Goal: Task Accomplishment & Management: Manage account settings

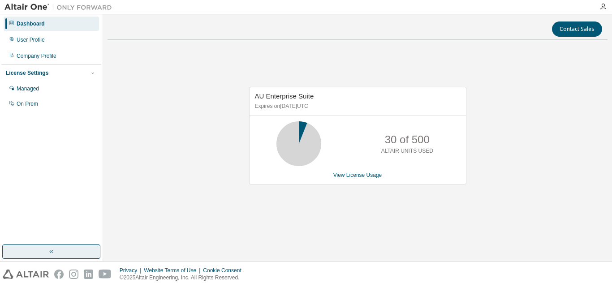
click at [62, 248] on button "button" at bounding box center [51, 251] width 98 height 14
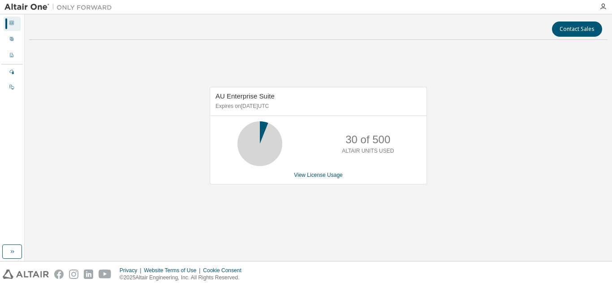
click at [607, 4] on div at bounding box center [603, 6] width 18 height 7
click at [323, 174] on link "View License Usage" at bounding box center [318, 175] width 49 height 6
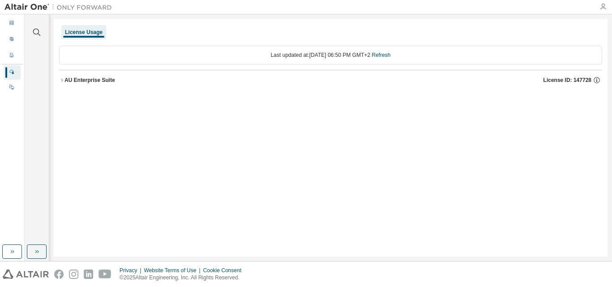
click at [604, 9] on icon "button" at bounding box center [602, 6] width 7 height 7
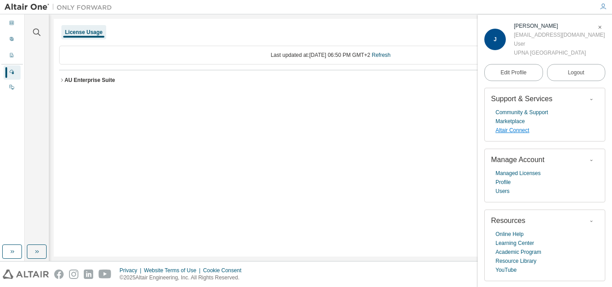
click at [519, 131] on link "Altair Connect" at bounding box center [512, 130] width 34 height 9
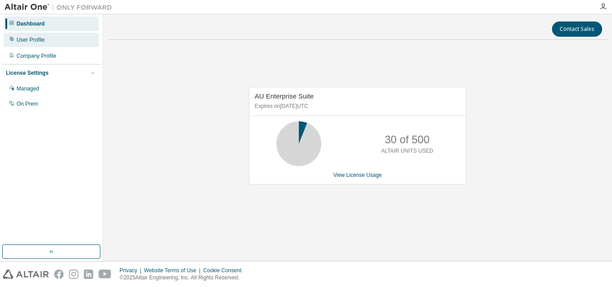
click at [67, 40] on div "User Profile" at bounding box center [51, 40] width 95 height 14
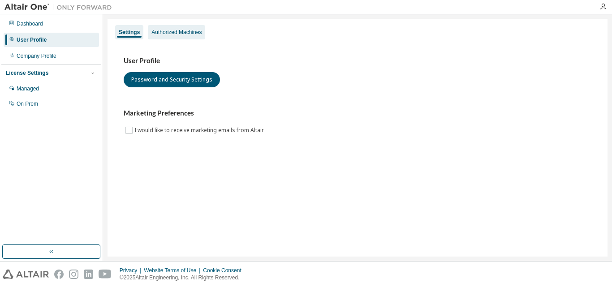
click at [175, 32] on div "Authorized Machines" at bounding box center [176, 32] width 50 height 7
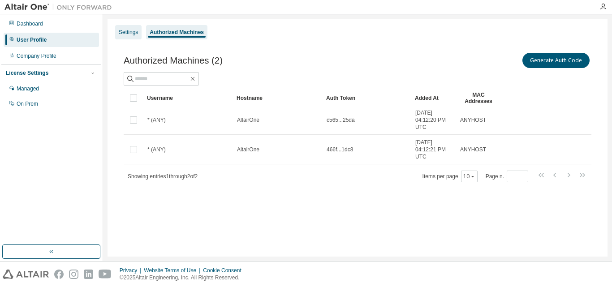
click at [136, 27] on div "Settings" at bounding box center [128, 32] width 26 height 14
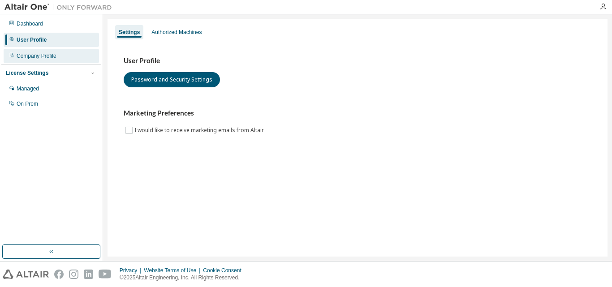
click at [23, 53] on div "Company Profile" at bounding box center [37, 55] width 40 height 7
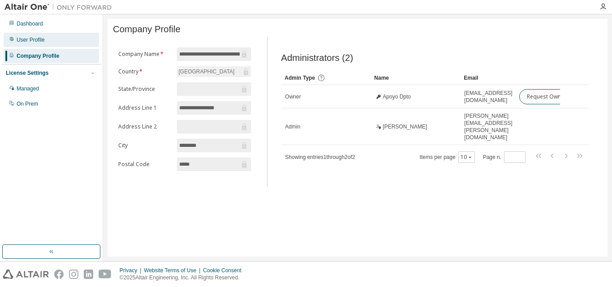
click at [40, 46] on div "User Profile" at bounding box center [51, 40] width 95 height 14
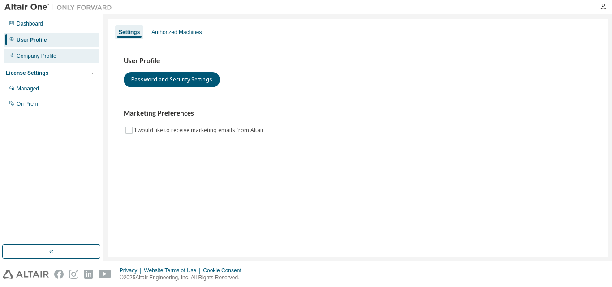
click at [40, 56] on div "Company Profile" at bounding box center [37, 55] width 40 height 7
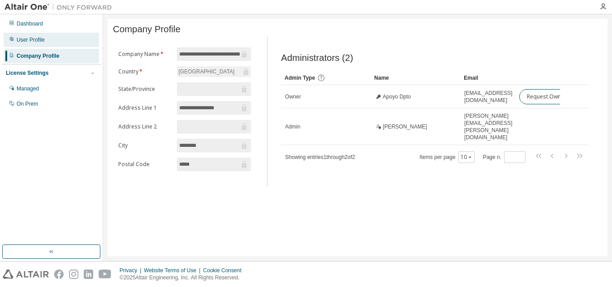
click at [44, 42] on div "User Profile" at bounding box center [51, 40] width 95 height 14
